Goal: Navigation & Orientation: Find specific page/section

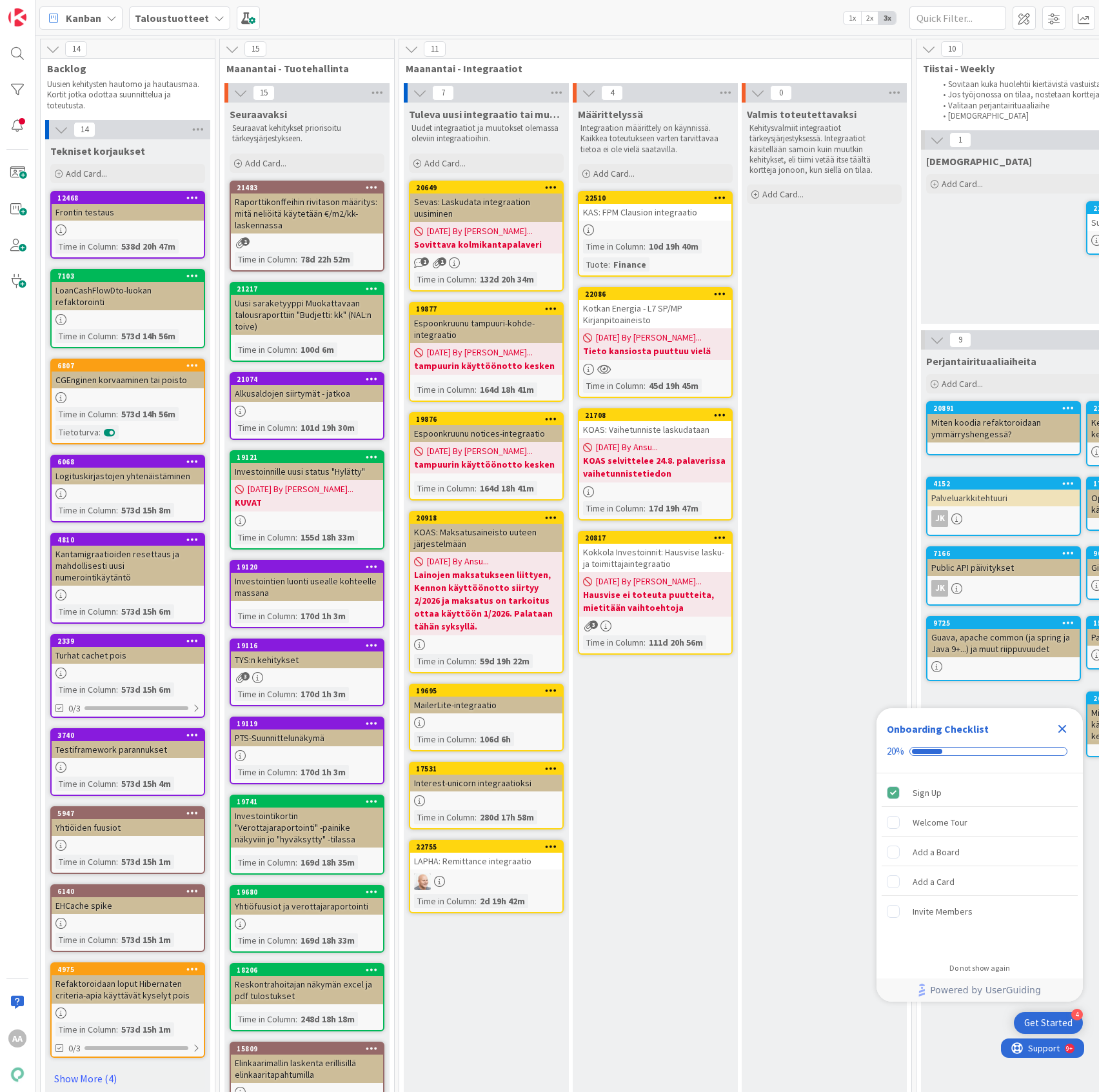
click at [214, 22] on icon at bounding box center [219, 17] width 11 height 11
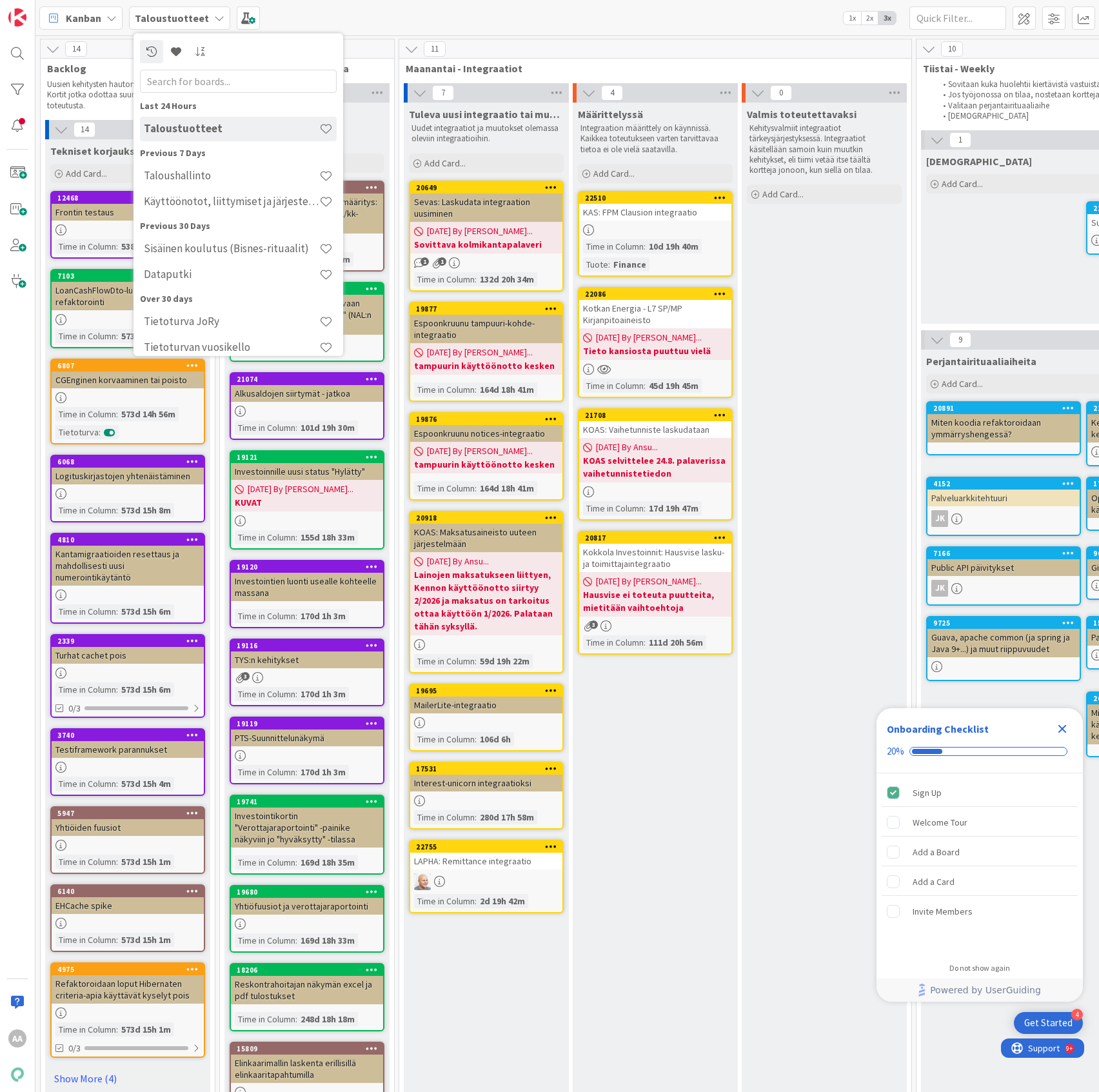
click at [236, 269] on h4 "Dataputki" at bounding box center [231, 273] width 176 height 13
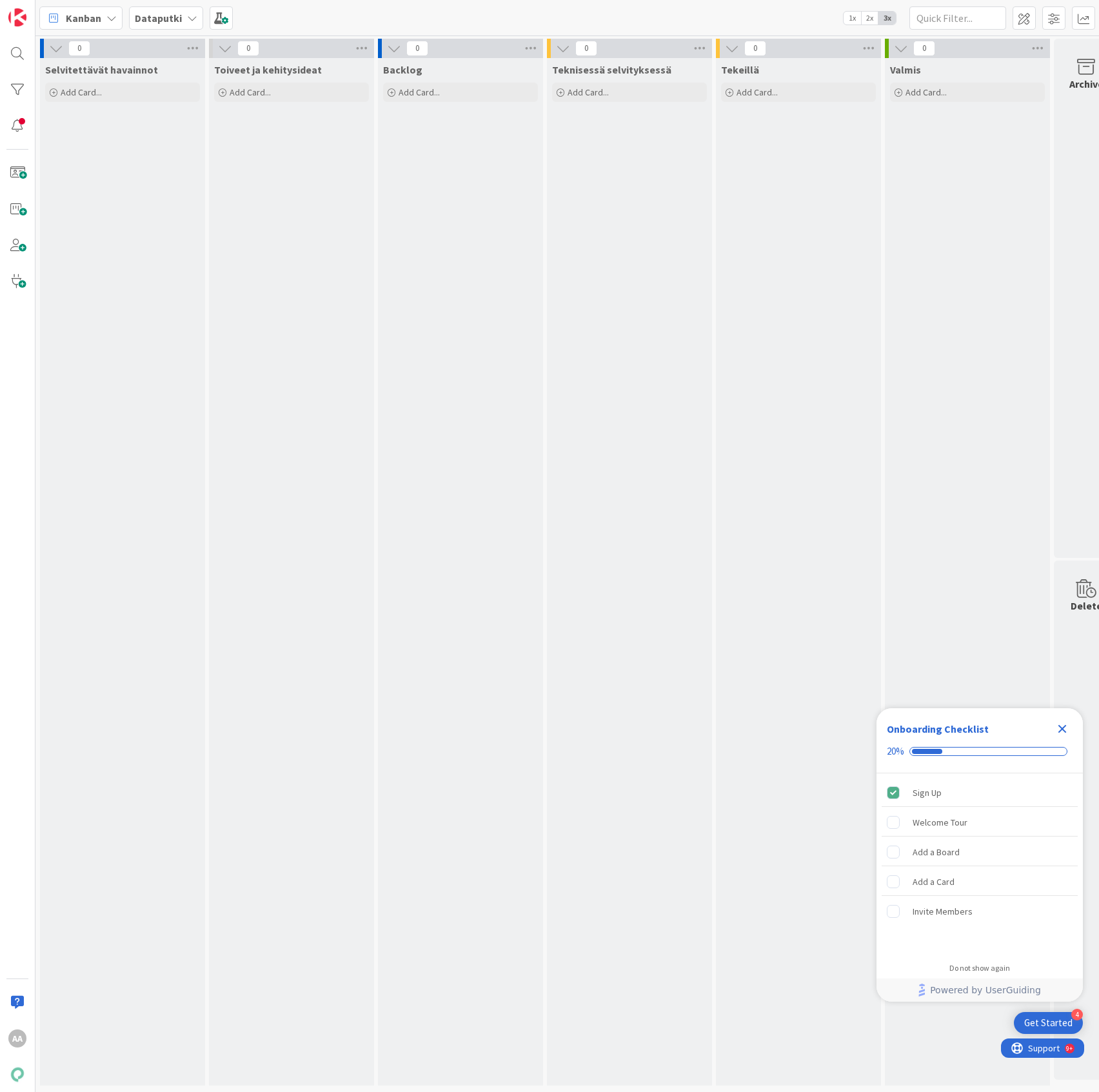
click at [178, 23] on b "Dataputki" at bounding box center [158, 17] width 48 height 13
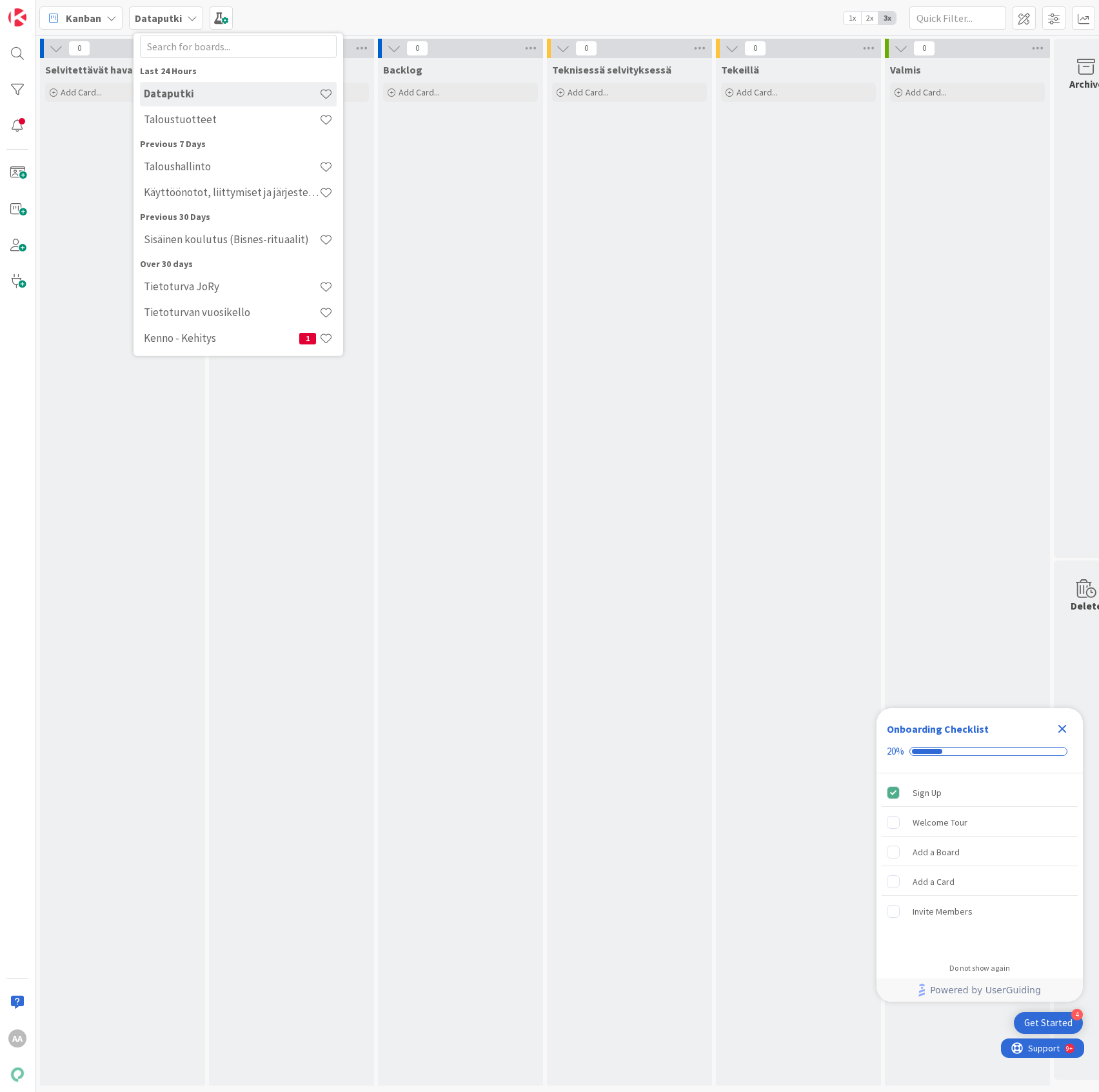
scroll to position [63, 0]
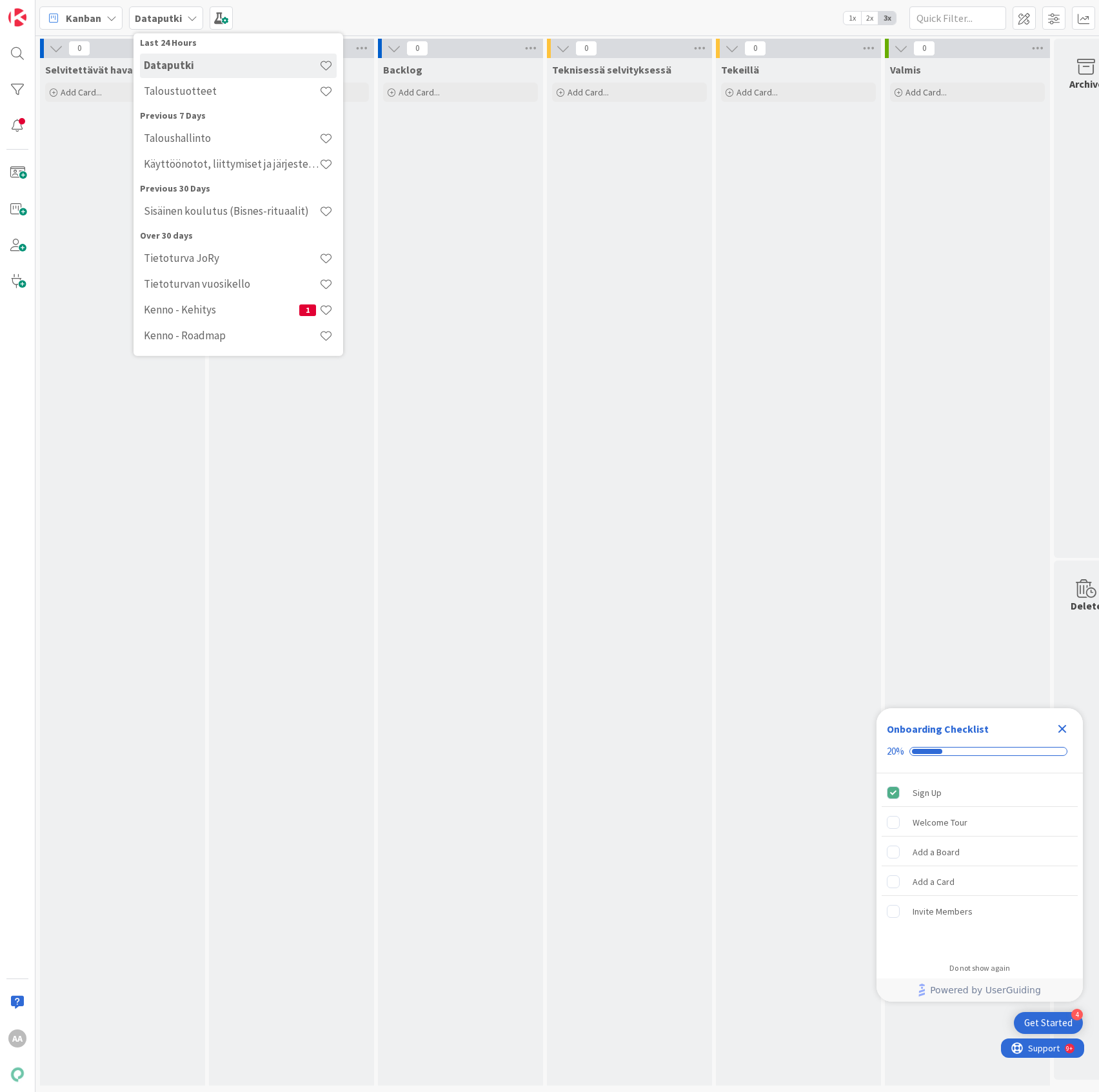
click at [236, 318] on div "Kenno - Kehitys 1" at bounding box center [238, 308] width 197 height 24
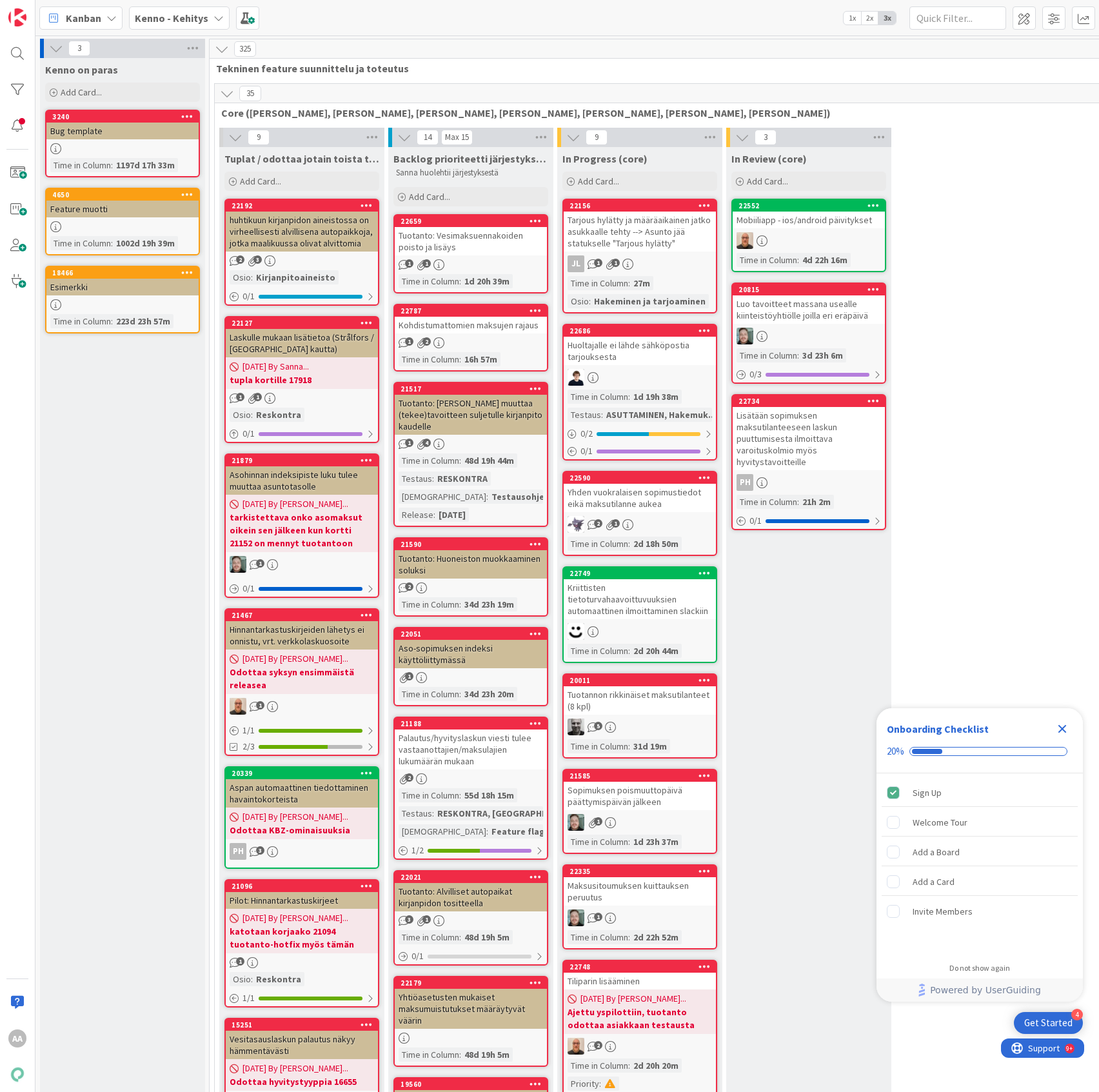
click at [207, 22] on div "Kenno - Kehitys" at bounding box center [179, 18] width 101 height 23
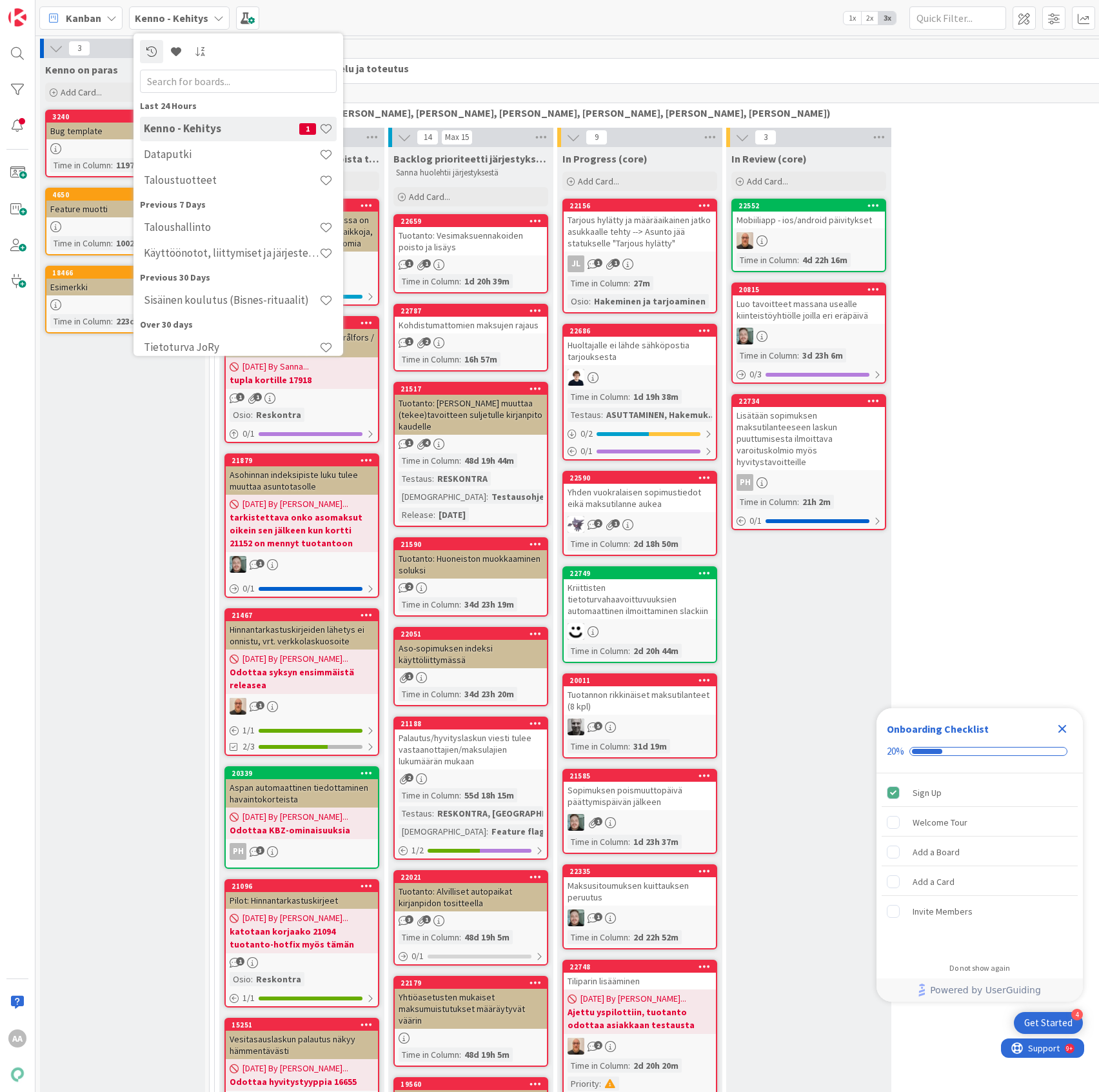
click at [243, 159] on h4 "Dataputki" at bounding box center [231, 153] width 176 height 13
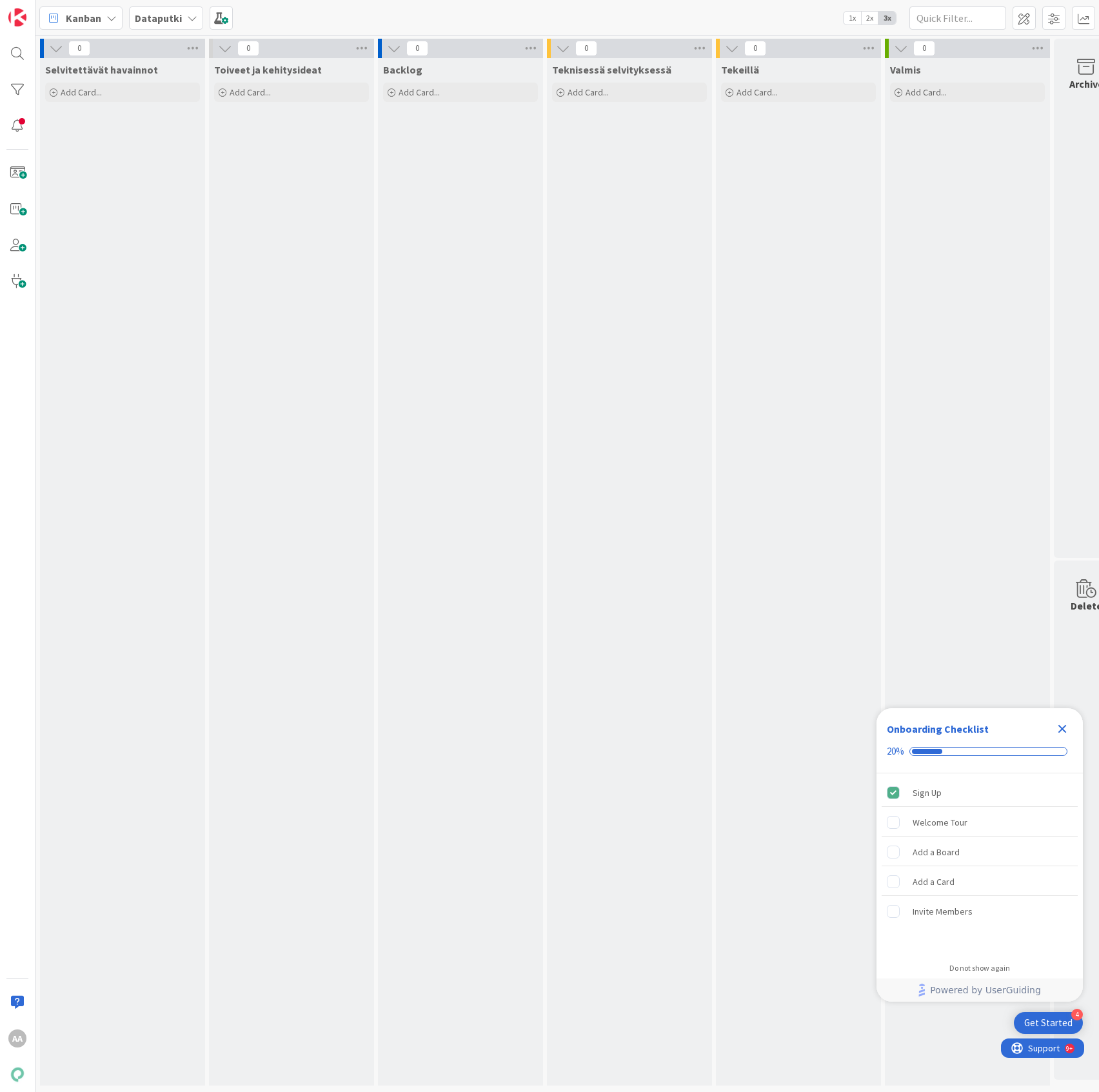
click at [188, 15] on icon at bounding box center [192, 17] width 11 height 11
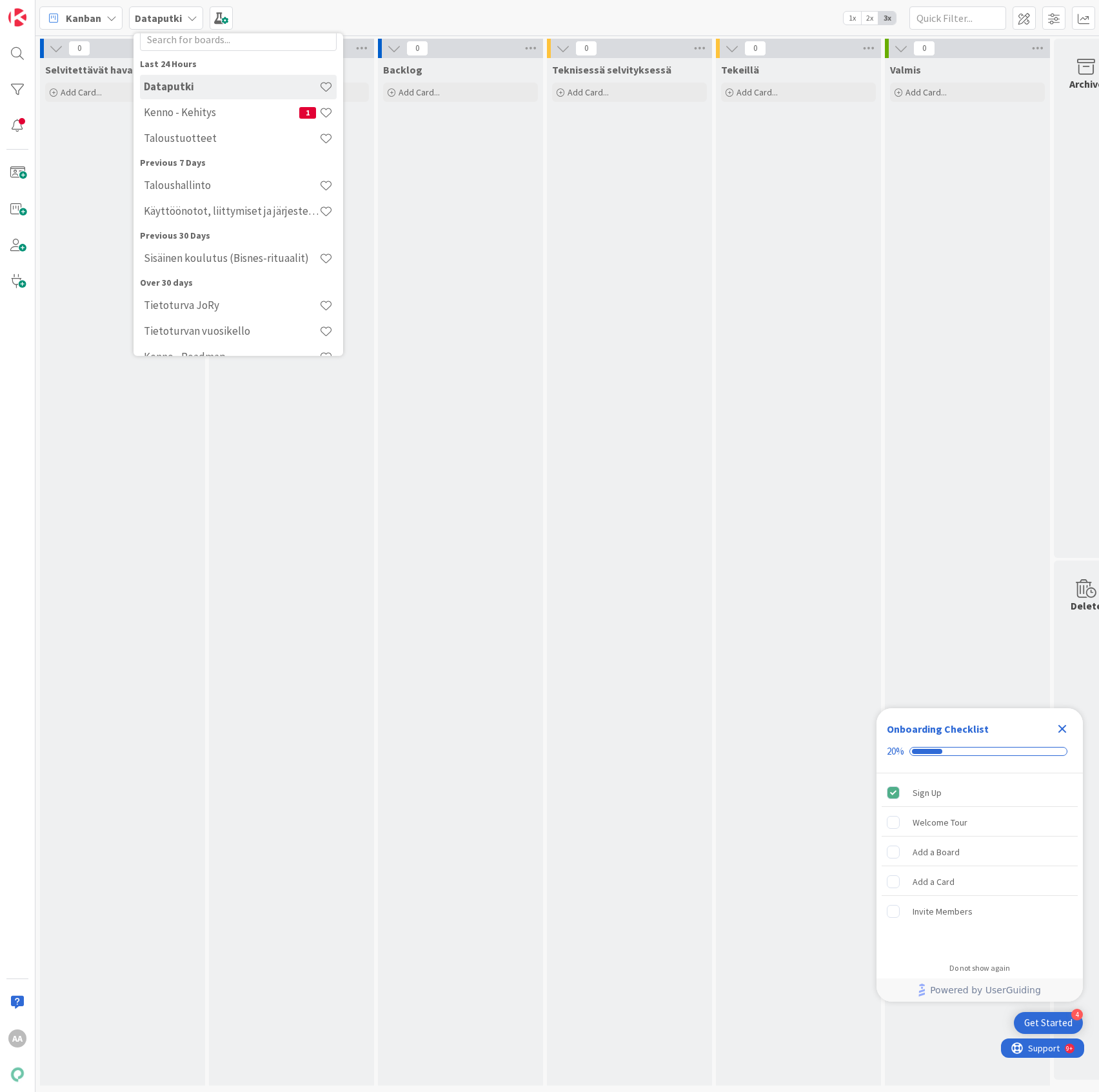
scroll to position [63, 0]
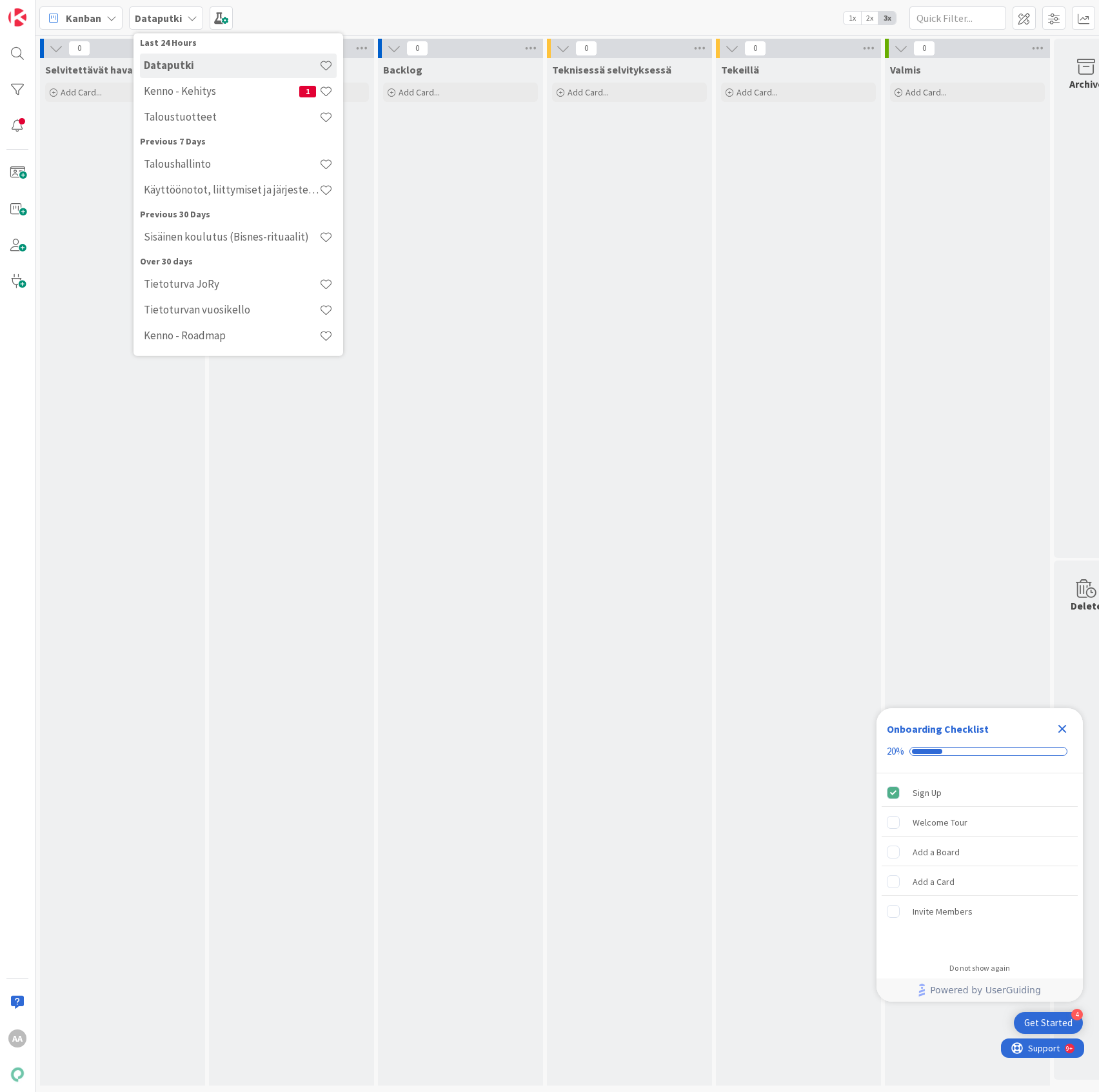
click at [238, 340] on h4 "Kenno - Roadmap" at bounding box center [231, 335] width 176 height 13
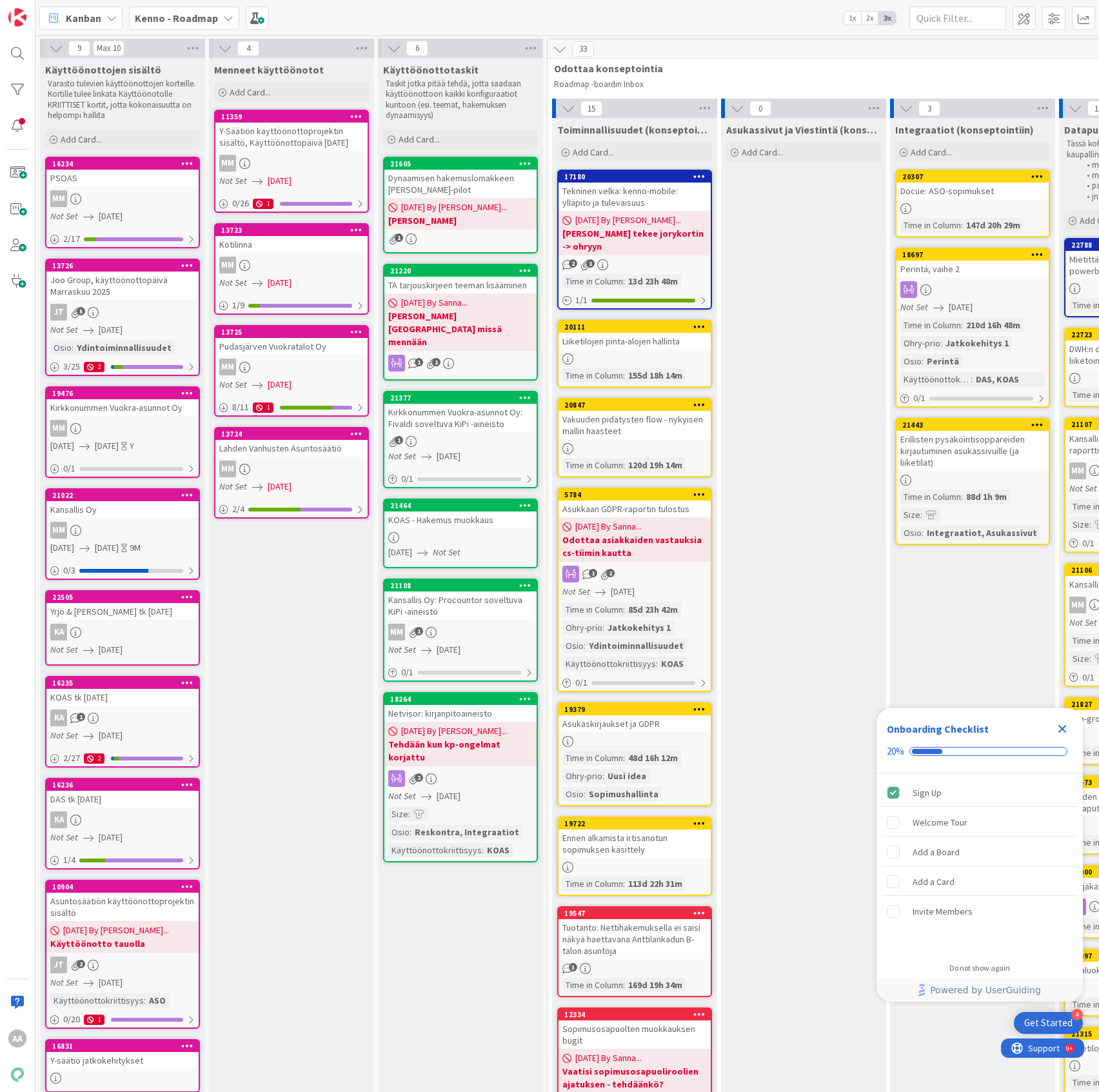
click at [223, 19] on icon at bounding box center [228, 17] width 11 height 11
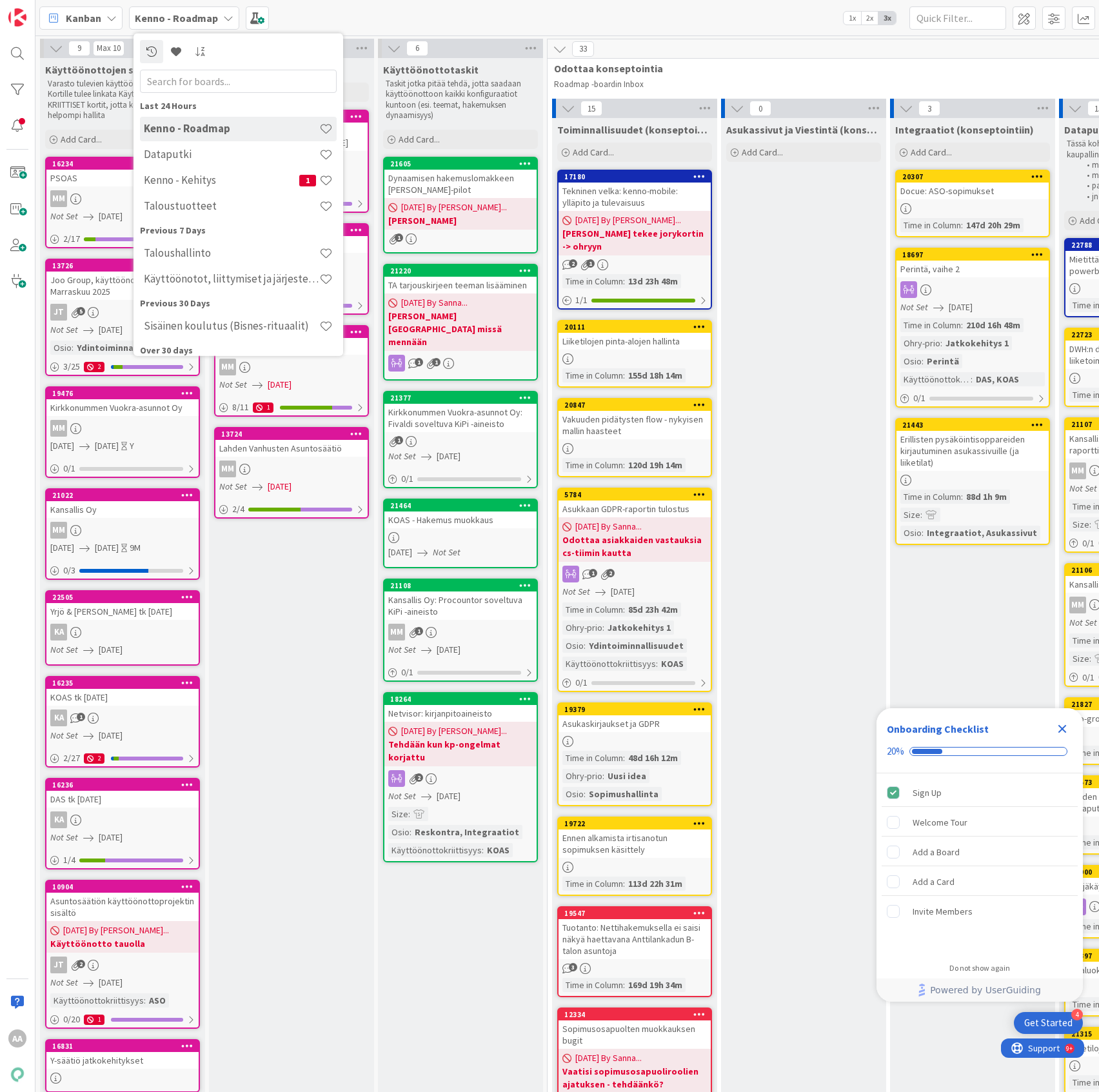
click at [243, 176] on h4 "Kenno - Kehitys" at bounding box center [221, 179] width 155 height 13
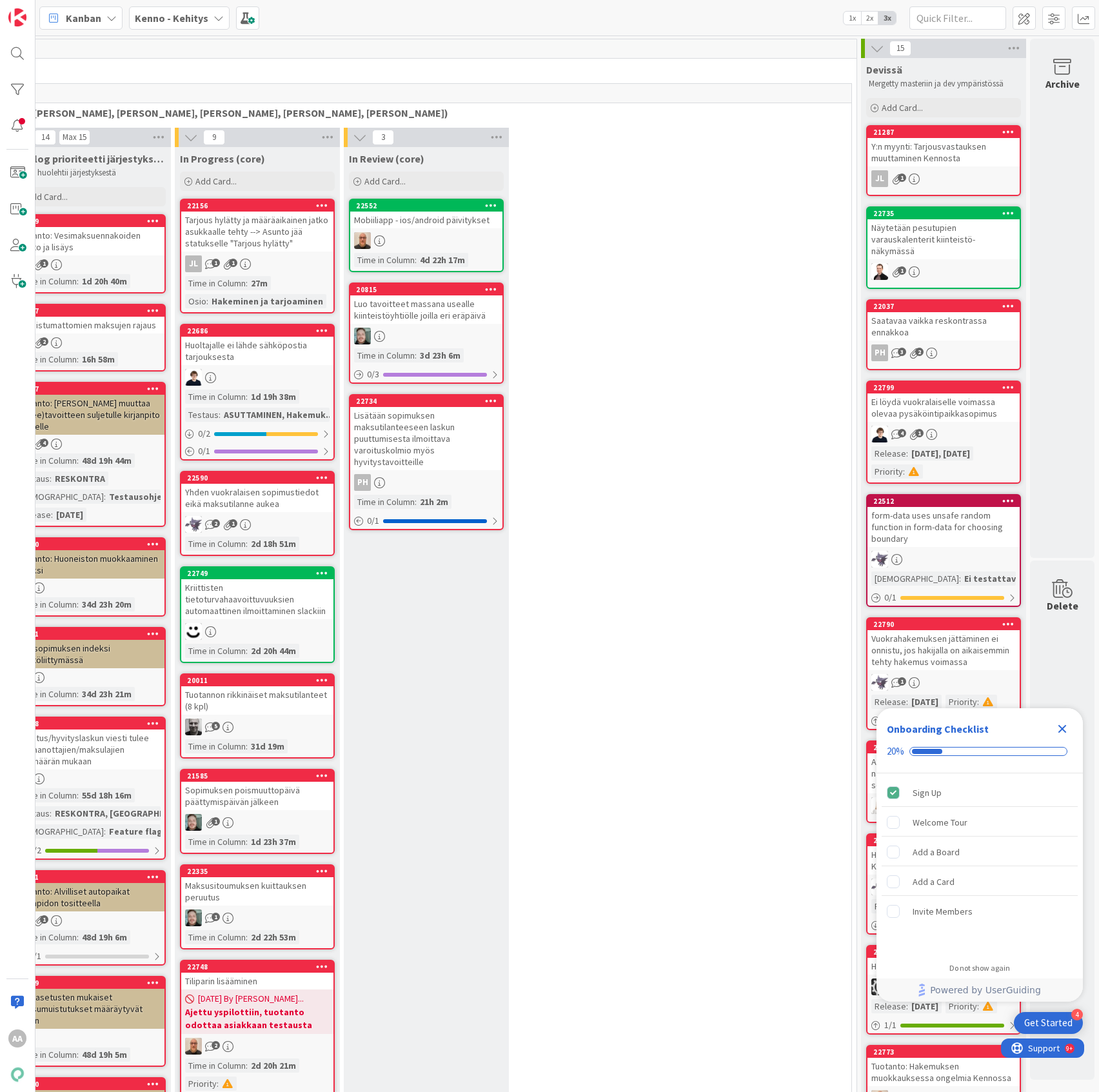
click at [1063, 725] on icon "Close Checklist" at bounding box center [1062, 728] width 16 height 16
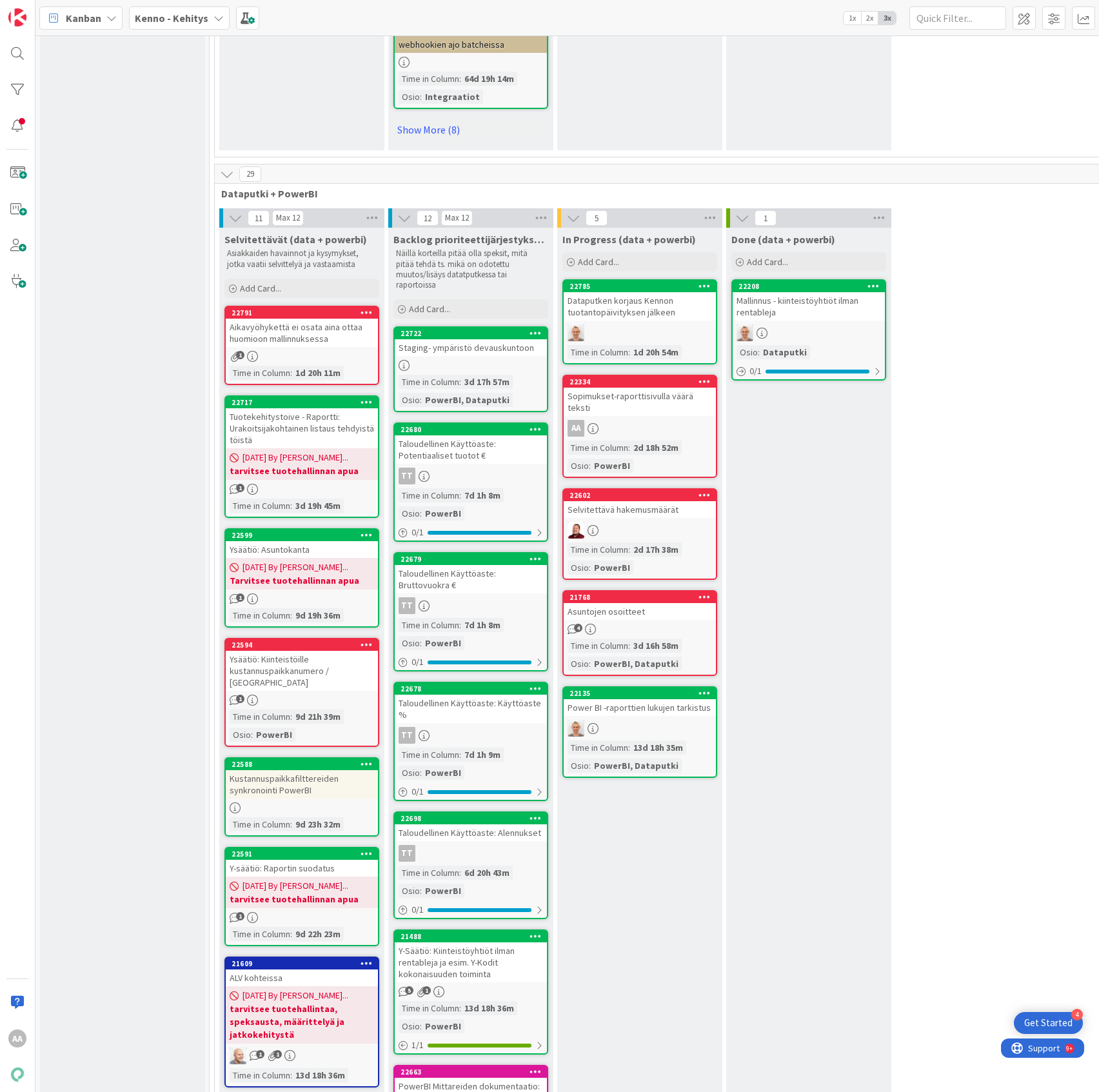
scroll to position [15303, 0]
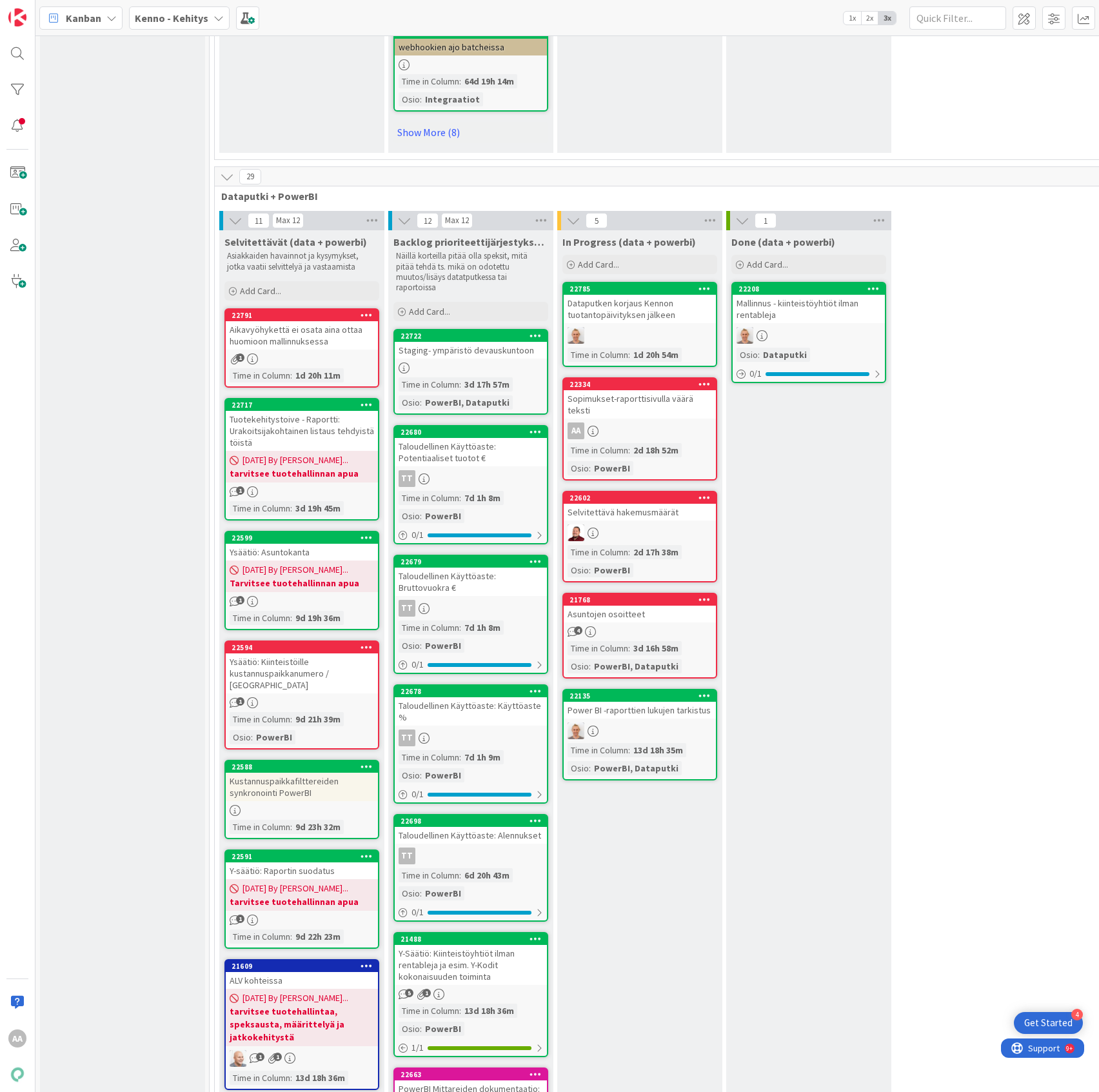
click at [633, 390] on div "Sopimukset-raporttisivulla väärä teksti" at bounding box center [639, 403] width 152 height 28
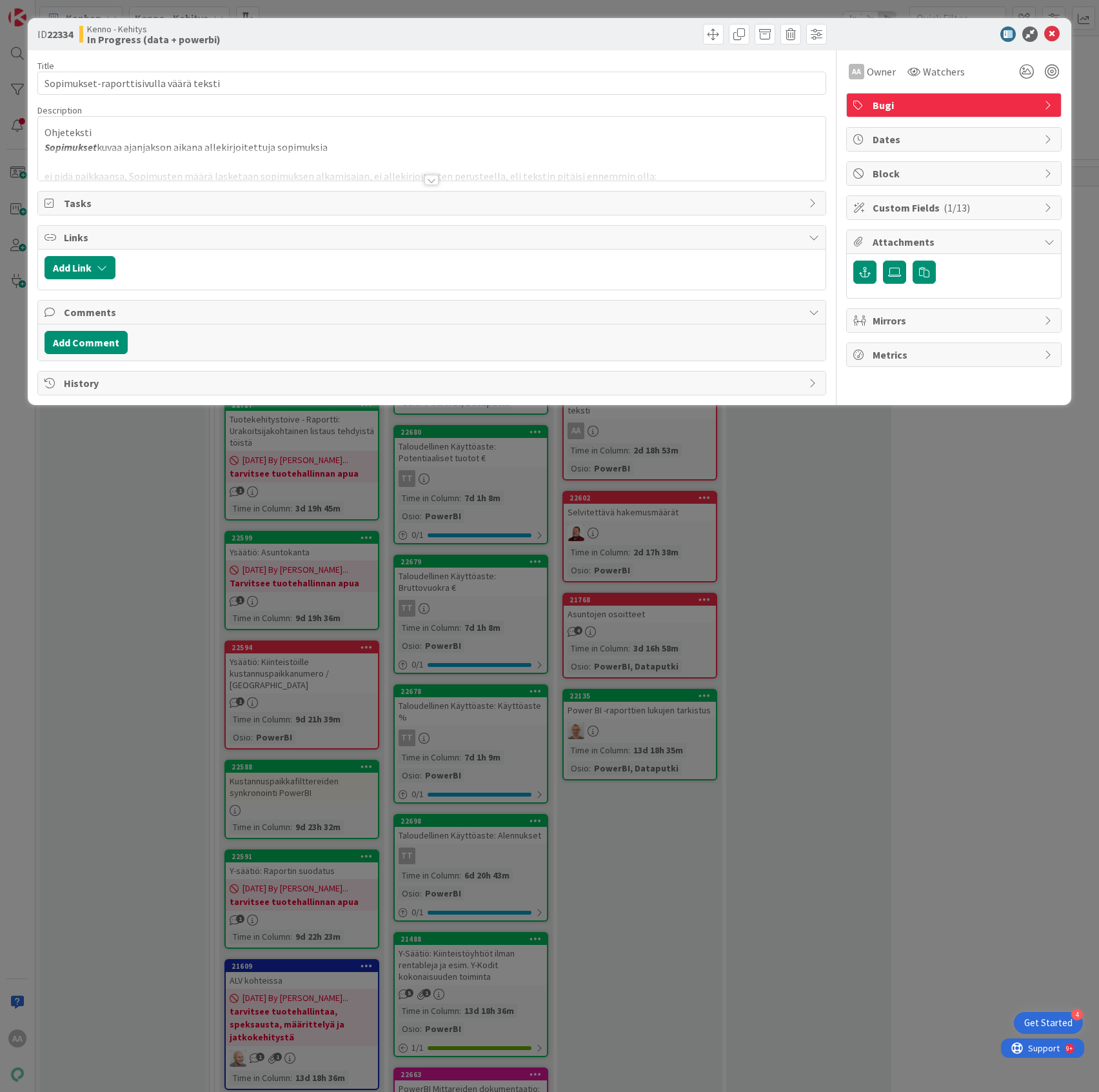
click at [428, 181] on div at bounding box center [431, 179] width 15 height 11
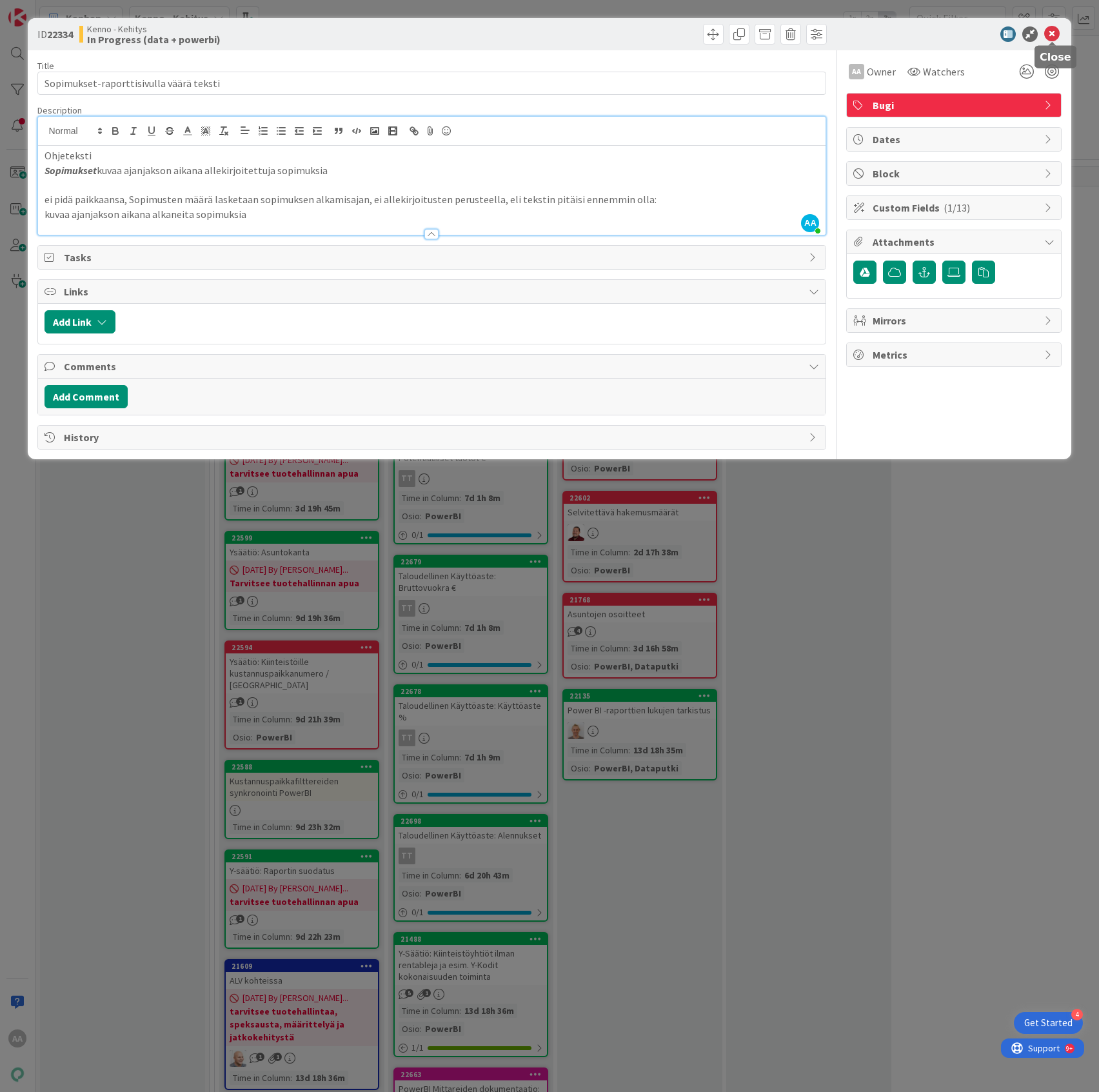
click at [1049, 36] on icon at bounding box center [1051, 34] width 16 height 16
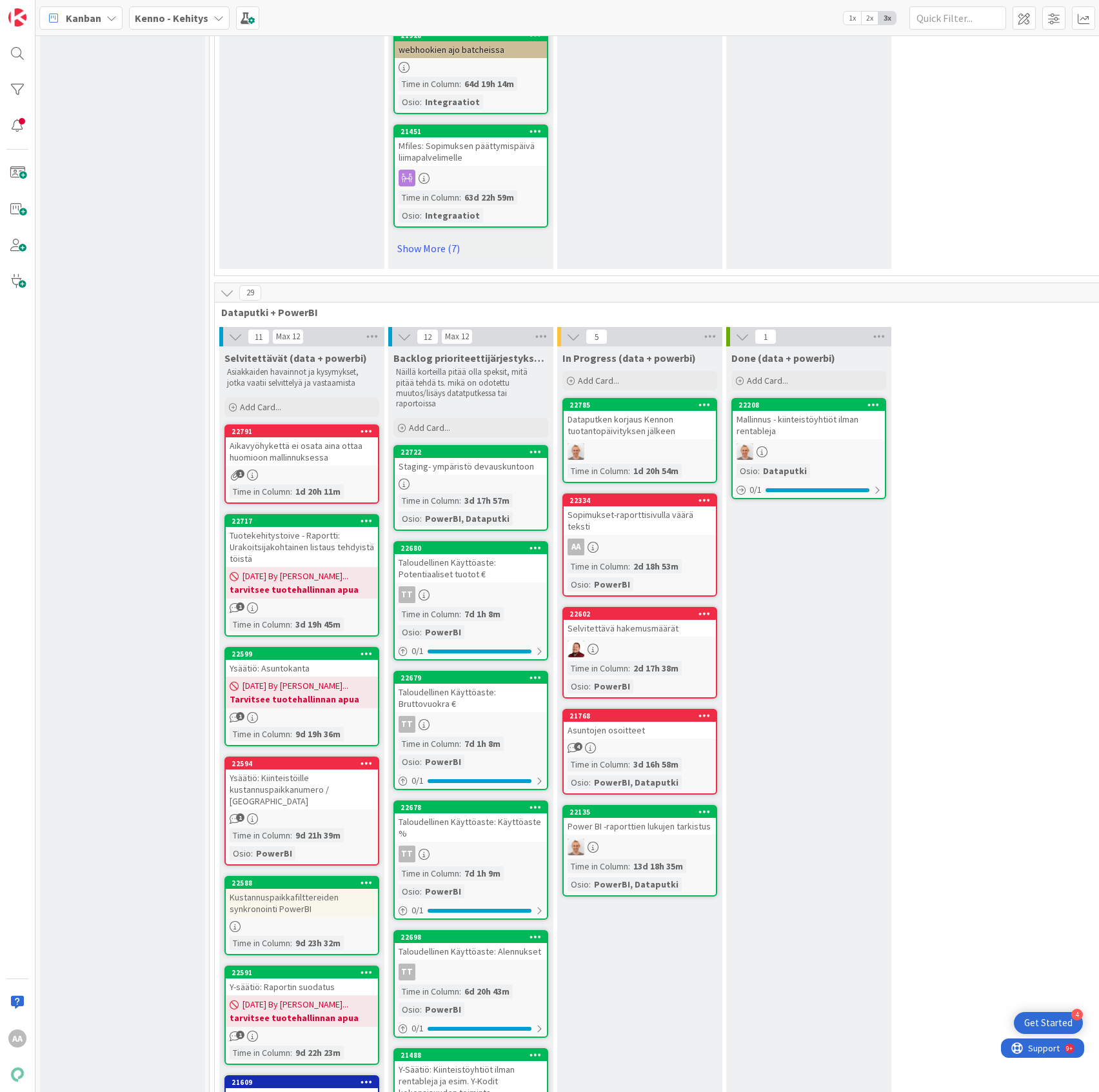
scroll to position [15216, 0]
